Goal: Check status: Check status

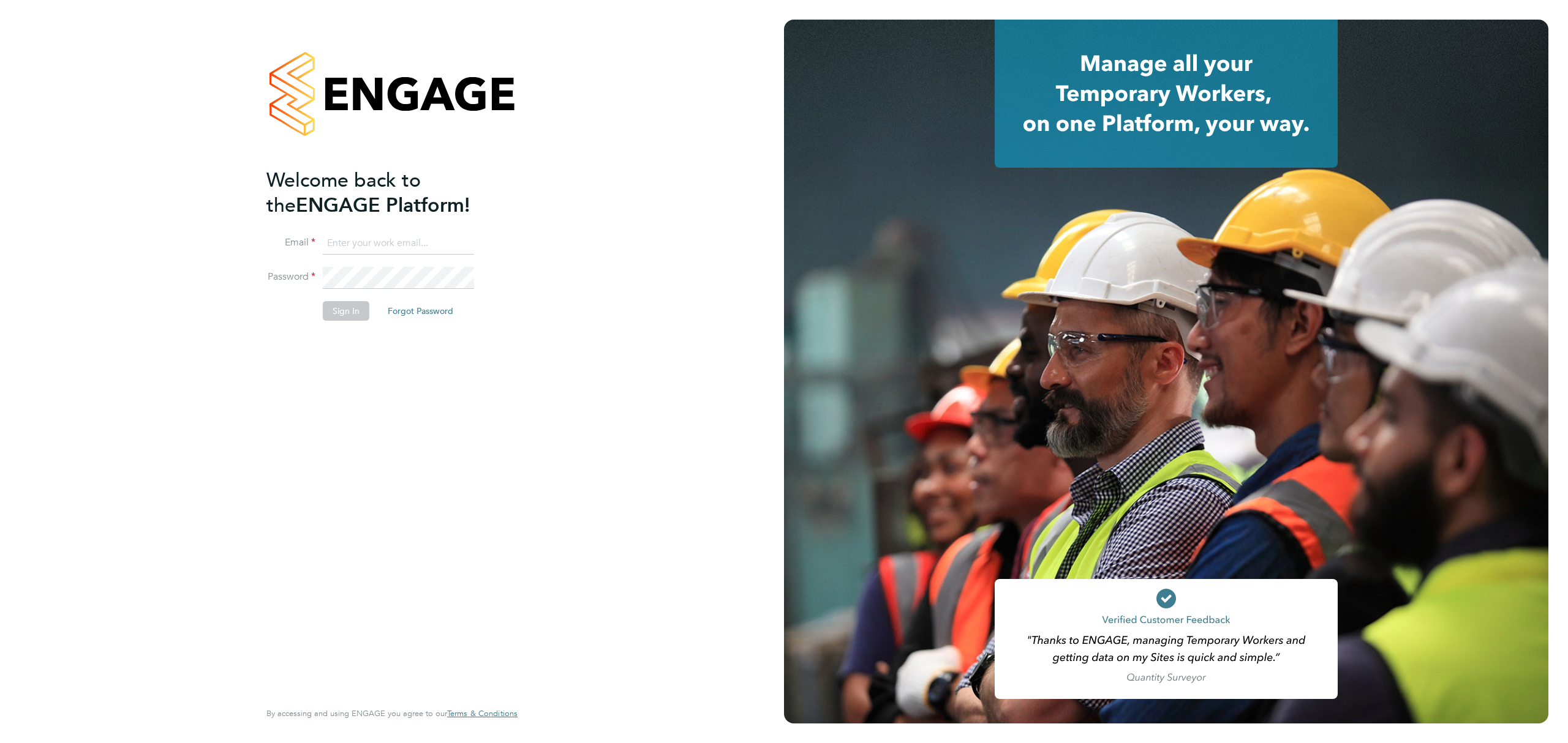
drag, startPoint x: 446, startPoint y: 237, endPoint x: 432, endPoint y: 237, distance: 14.0
click at [446, 237] on input at bounding box center [398, 243] width 151 height 22
type input "Rianna.Bowles@Technicalresources.co.uk"
click at [343, 312] on button "Sign In" at bounding box center [346, 310] width 47 height 19
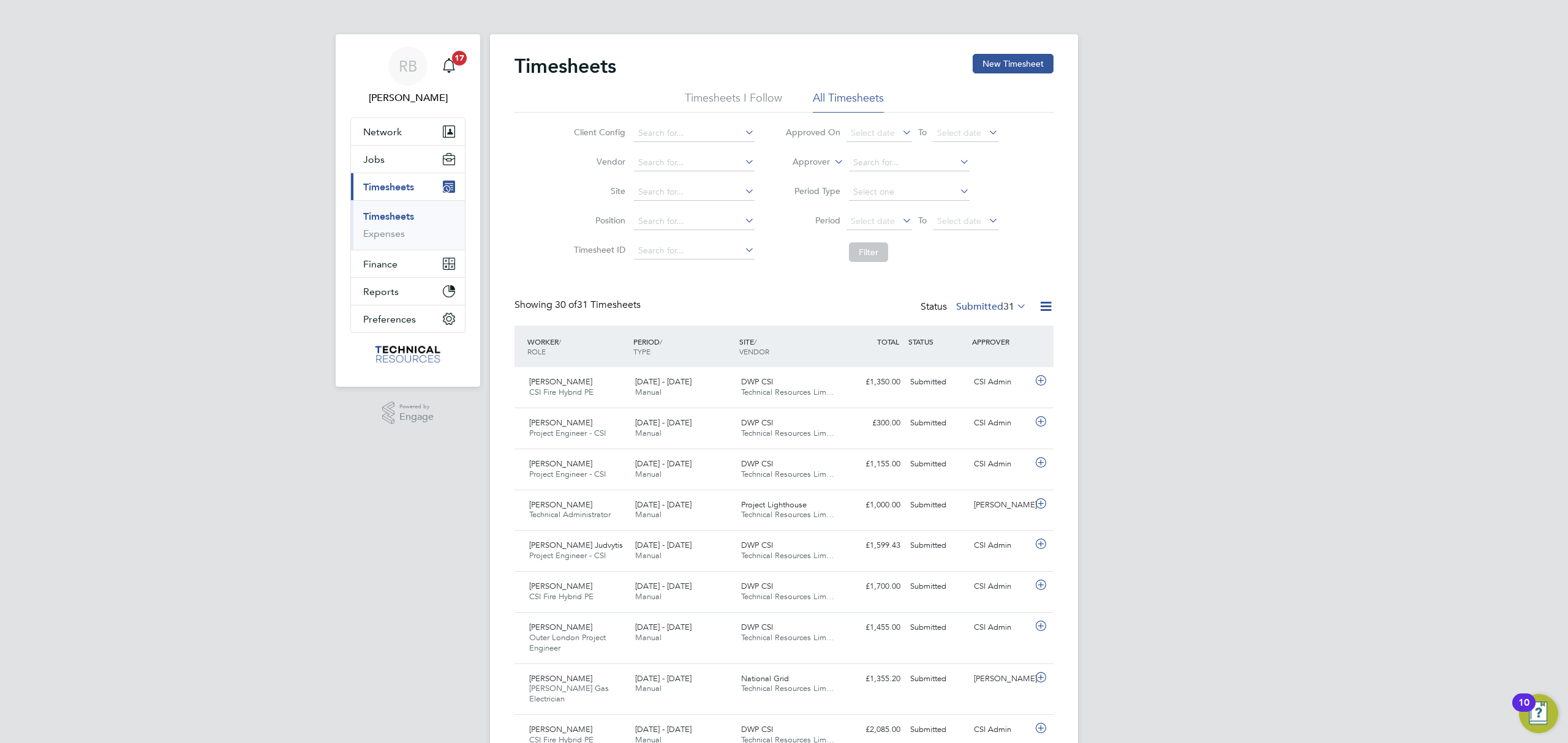
click at [997, 305] on label "Submitted 31" at bounding box center [991, 307] width 70 height 13
click at [1014, 319] on li "2882" at bounding box center [1016, 328] width 26 height 18
click at [1014, 307] on icon at bounding box center [1014, 306] width 0 height 18
click at [963, 327] on li "All" at bounding box center [974, 328] width 56 height 18
click at [1005, 309] on span "2882" at bounding box center [1004, 307] width 22 height 13
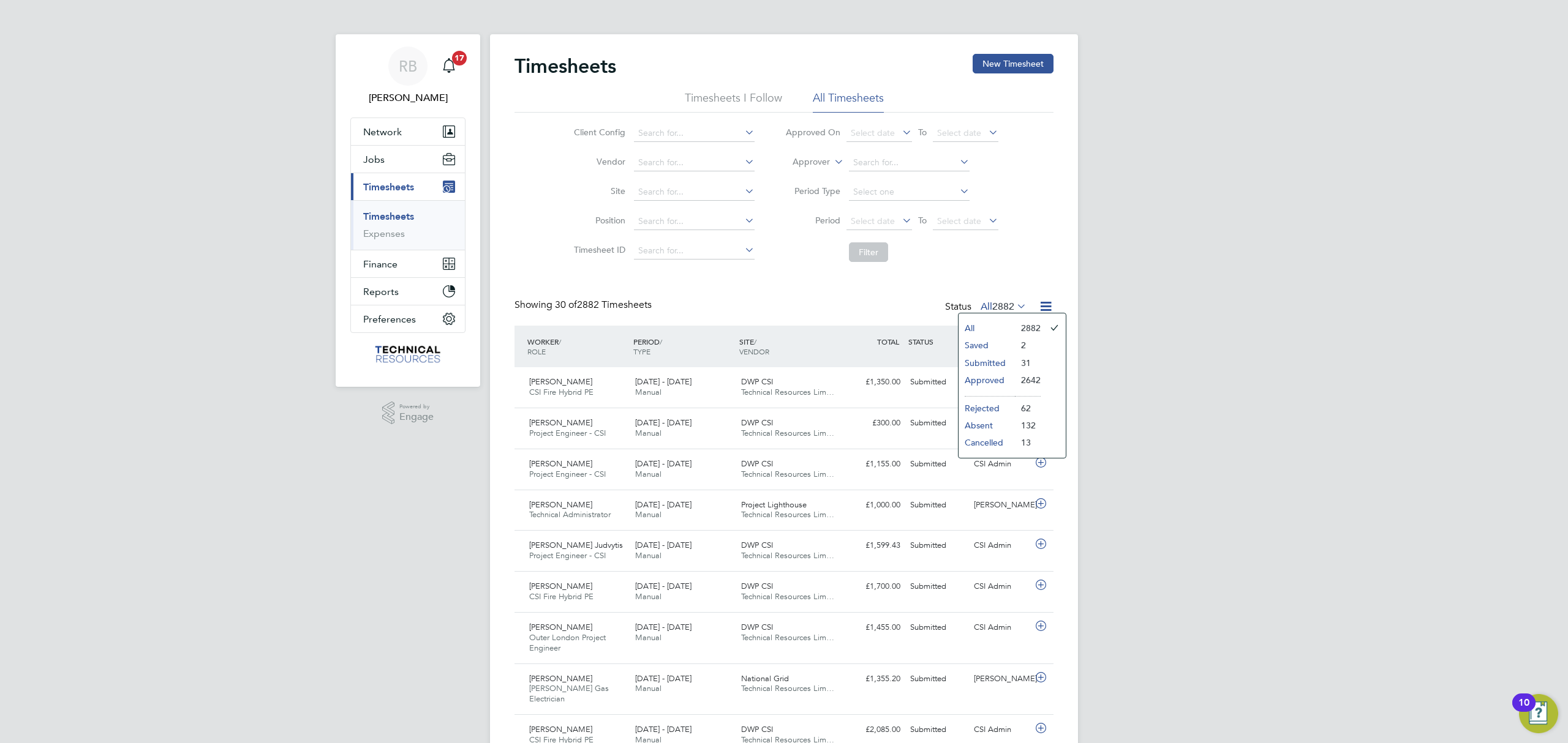
click at [999, 363] on li "Submitted" at bounding box center [986, 363] width 56 height 18
click at [993, 309] on label "Submitted 31" at bounding box center [991, 307] width 70 height 13
click at [996, 380] on li "Approved" at bounding box center [974, 380] width 56 height 18
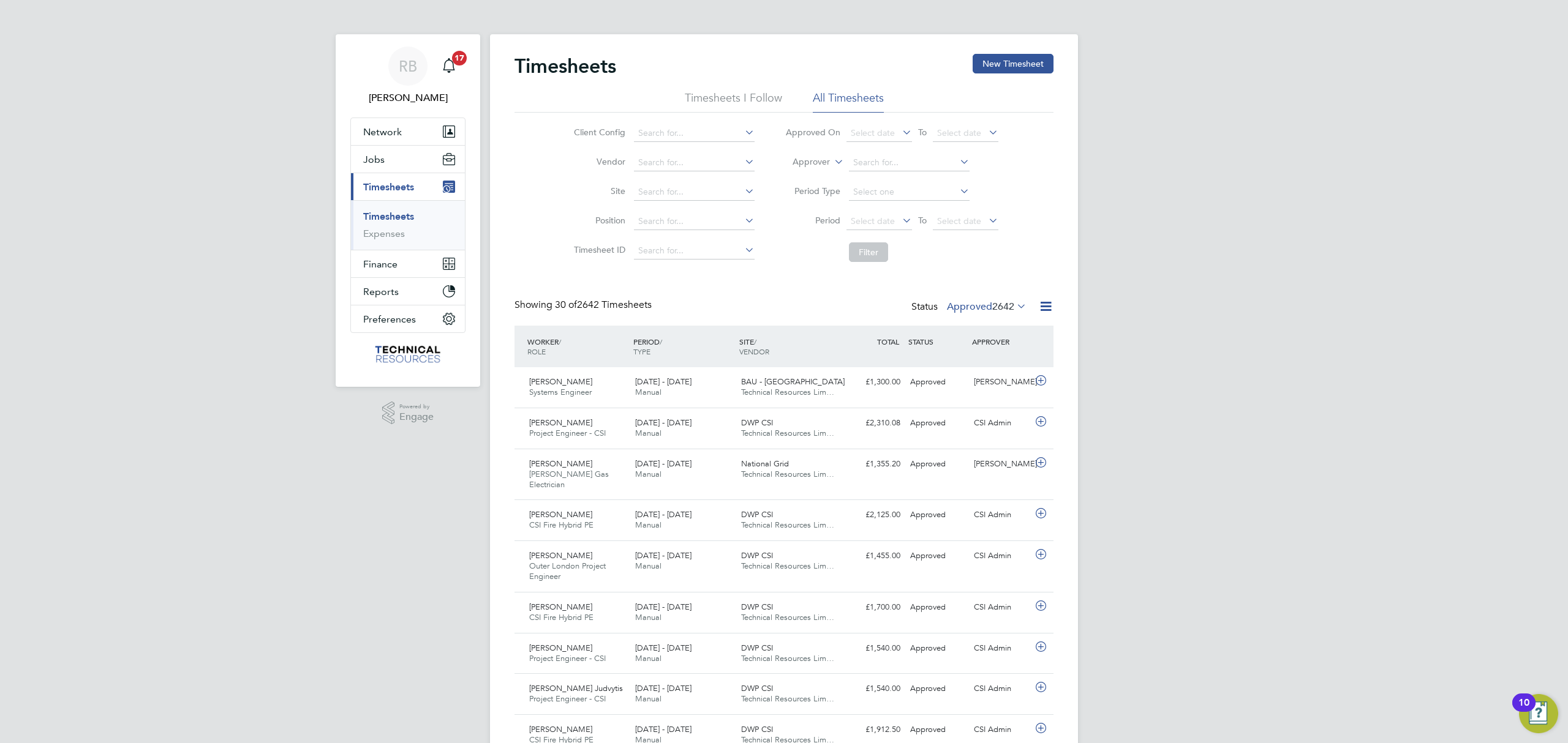
click at [999, 306] on span "2642" at bounding box center [1004, 307] width 22 height 13
click at [961, 327] on li "All" at bounding box center [970, 328] width 56 height 18
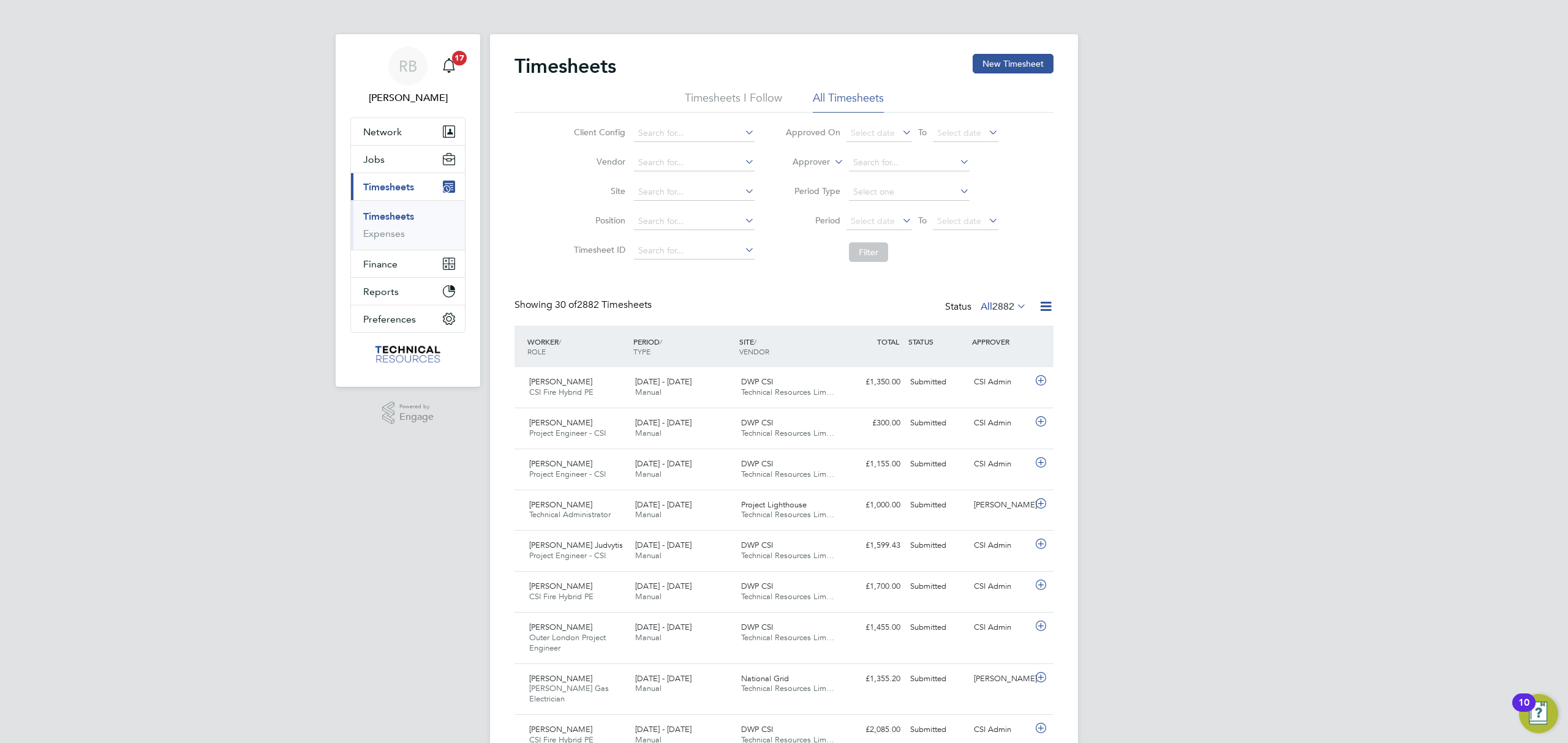
click at [820, 158] on label "Approver" at bounding box center [803, 162] width 55 height 13
click at [830, 163] on li "Approver" at bounding box center [892, 162] width 244 height 29
click at [803, 162] on label "Approver" at bounding box center [803, 162] width 55 height 13
click at [812, 179] on li "Worker" at bounding box center [799, 176] width 61 height 16
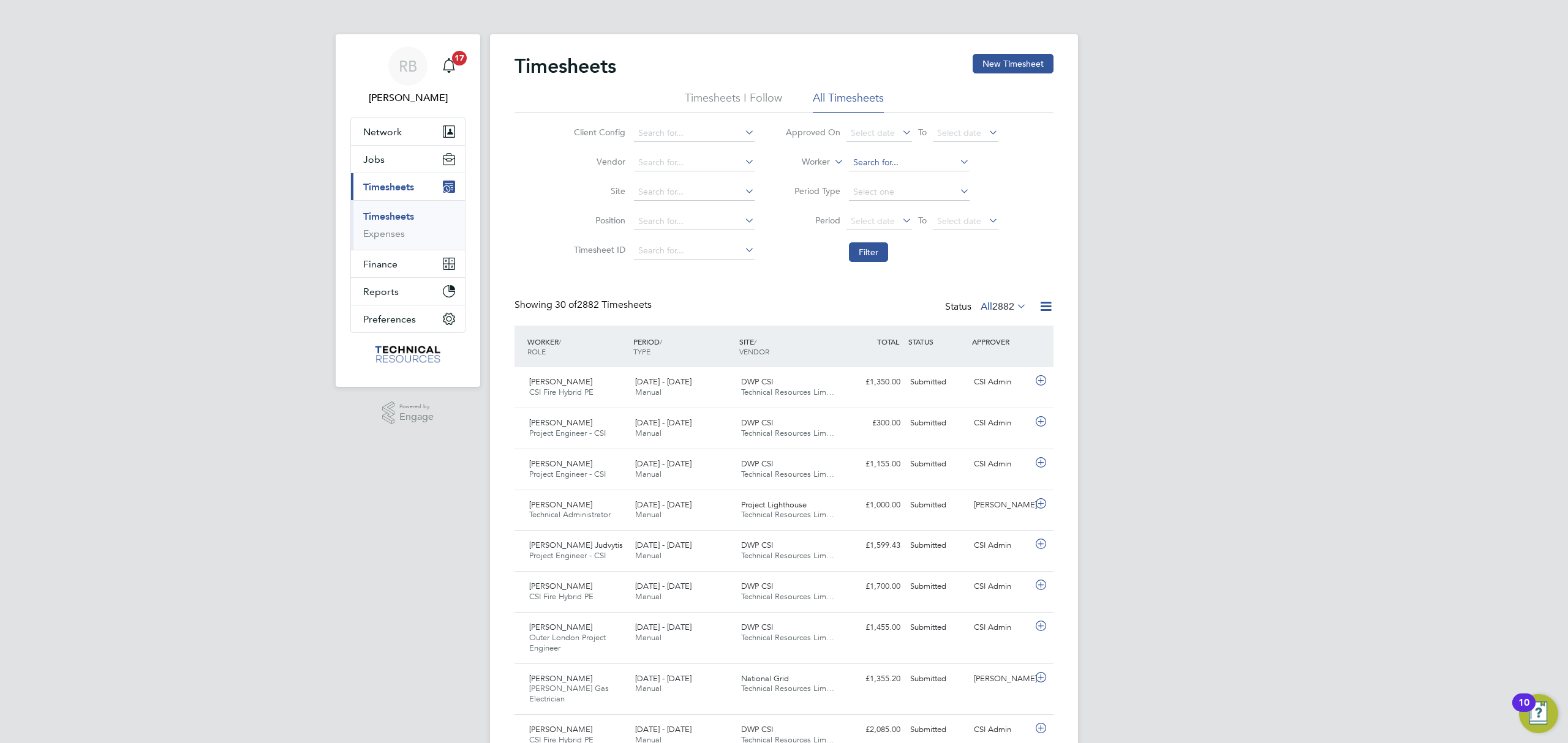
click at [901, 160] on input at bounding box center [909, 163] width 120 height 18
click at [919, 171] on li "[PERSON_NAME]" at bounding box center [923, 180] width 151 height 17
type input "[PERSON_NAME]"
click at [873, 252] on button "Filter" at bounding box center [868, 252] width 39 height 19
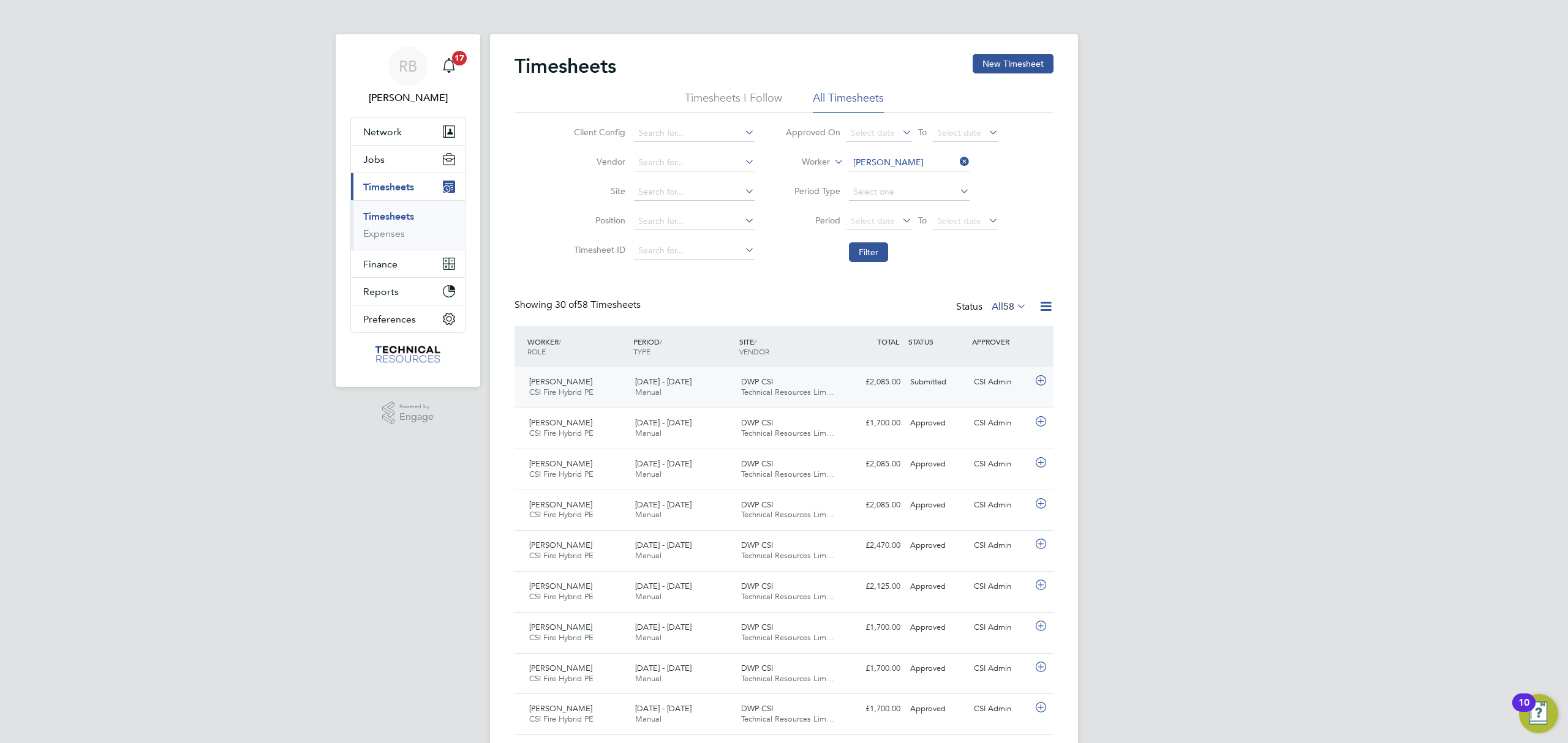
click at [973, 387] on div "CSI Admin" at bounding box center [1001, 382] width 64 height 20
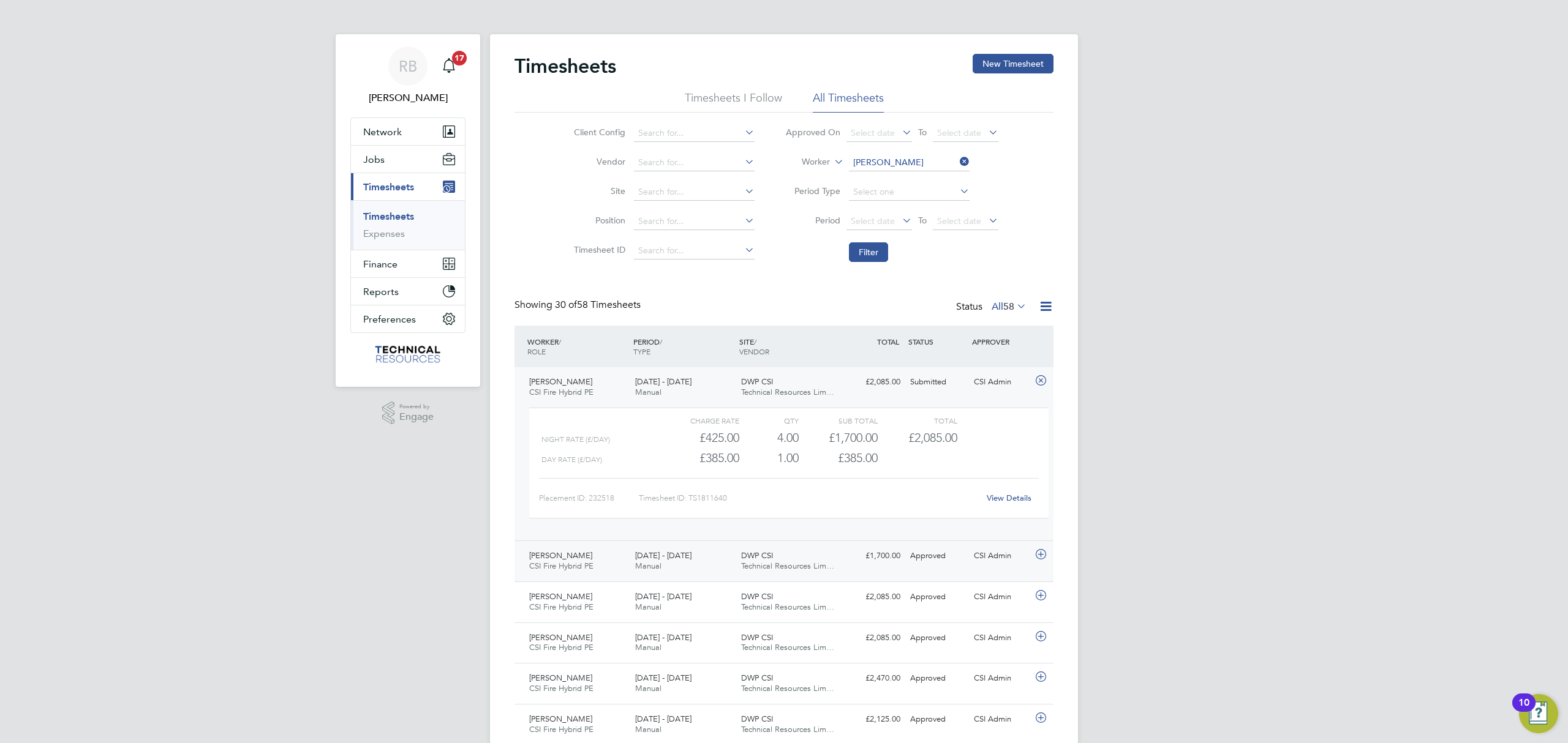
click at [975, 568] on div "[PERSON_NAME] CSI Fire Hybrid PE [DATE] - [DATE] [DATE] - [DATE] Manual DWP CSI…" at bounding box center [784, 561] width 539 height 41
